Goal: Navigation & Orientation: Find specific page/section

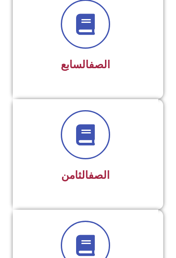
scroll to position [852, 0]
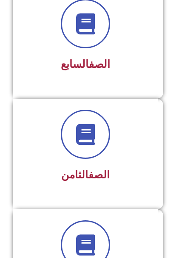
click at [112, 143] on div at bounding box center [85, 134] width 123 height 49
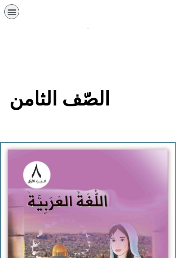
click at [47, 188] on img at bounding box center [88, 249] width 160 height 198
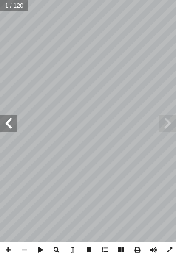
click at [14, 128] on span at bounding box center [8, 123] width 17 height 17
click at [6, 123] on span at bounding box center [8, 123] width 17 height 17
click at [6, 129] on span at bounding box center [8, 123] width 17 height 17
click at [6, 122] on span at bounding box center [8, 123] width 17 height 17
click at [8, 125] on span at bounding box center [8, 123] width 17 height 17
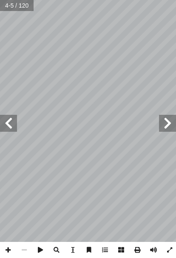
click at [13, 126] on span at bounding box center [8, 123] width 17 height 17
click at [8, 120] on span at bounding box center [8, 123] width 17 height 17
click at [8, 125] on span at bounding box center [8, 123] width 17 height 17
click at [10, 126] on span at bounding box center [8, 123] width 17 height 17
click at [10, 123] on span at bounding box center [8, 123] width 17 height 17
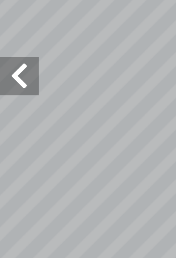
click at [9, 115] on span at bounding box center [8, 123] width 17 height 17
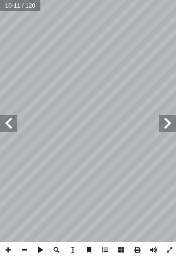
click at [17, 116] on span at bounding box center [8, 123] width 17 height 17
click at [13, 126] on span at bounding box center [8, 123] width 17 height 17
